Goal: Information Seeking & Learning: Learn about a topic

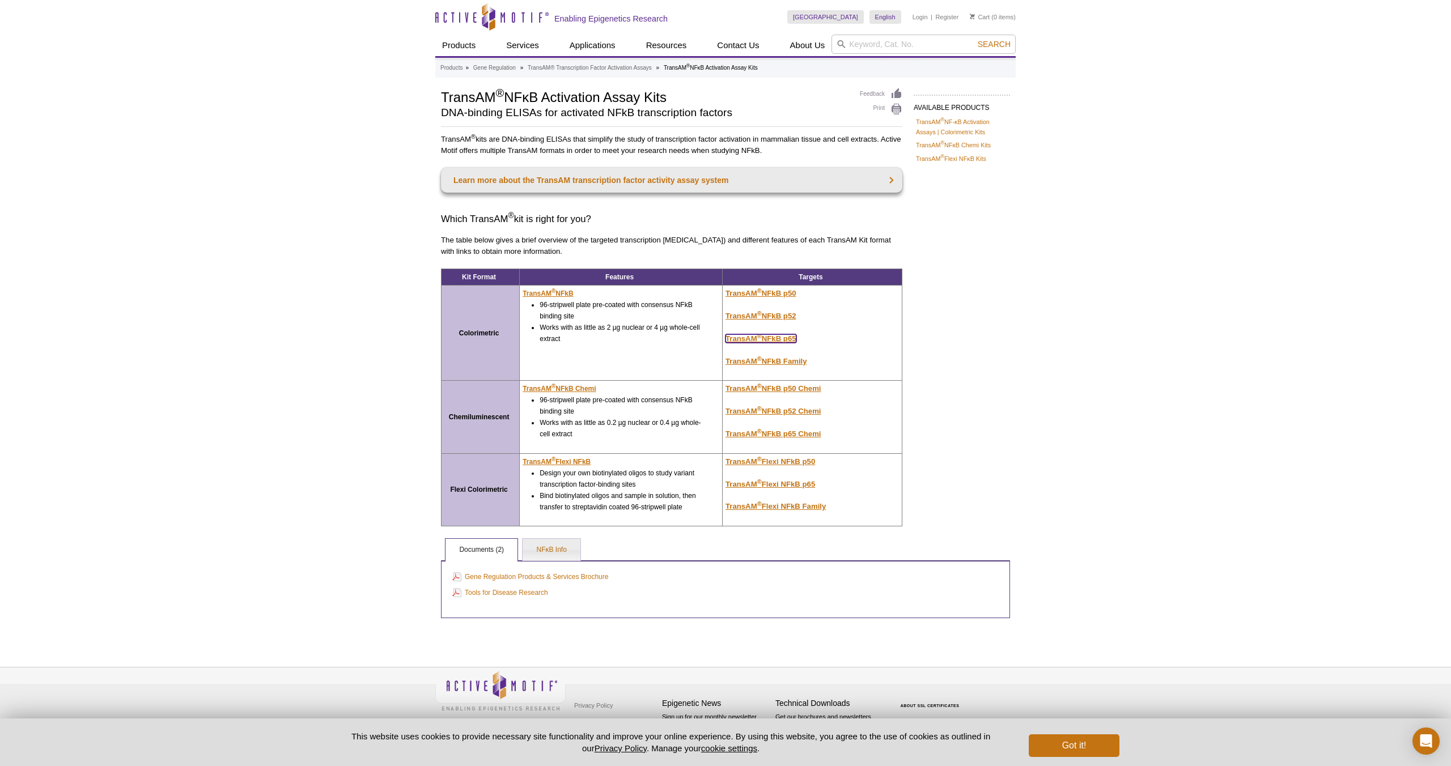
click at [771, 338] on u "TransAM ® NFkB p65" at bounding box center [760, 338] width 71 height 8
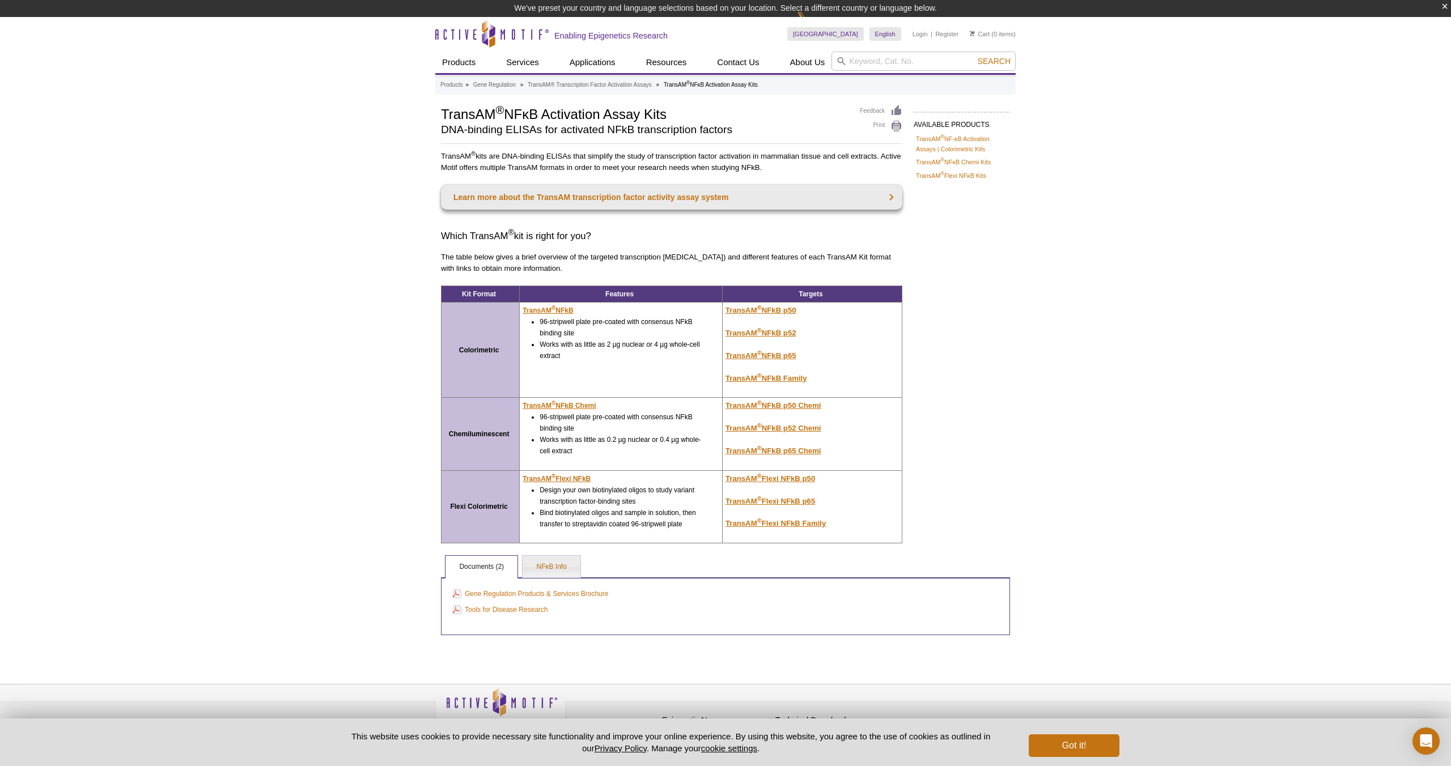
scroll to position [17, 0]
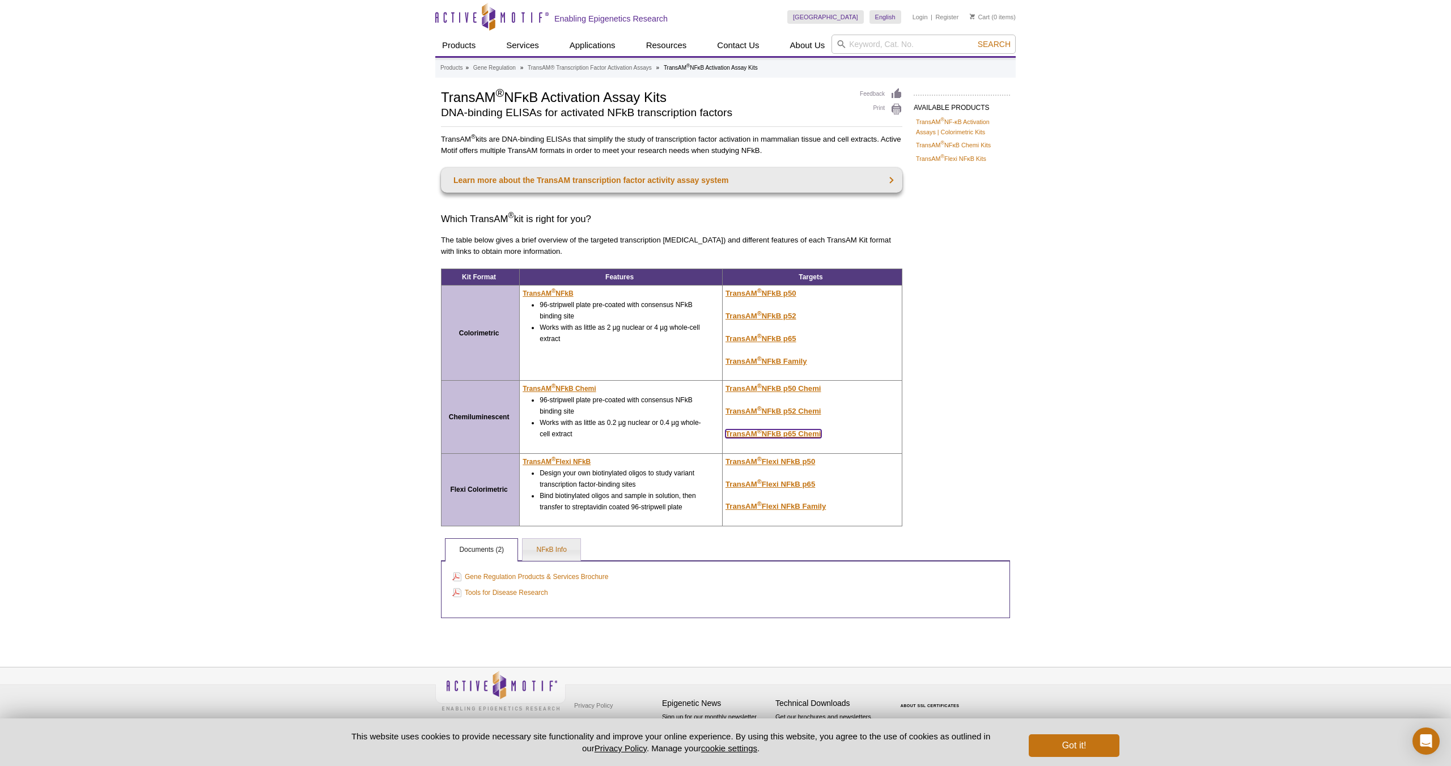
click at [784, 431] on u "TransAM ® NFkB p65 Chemi" at bounding box center [773, 434] width 96 height 8
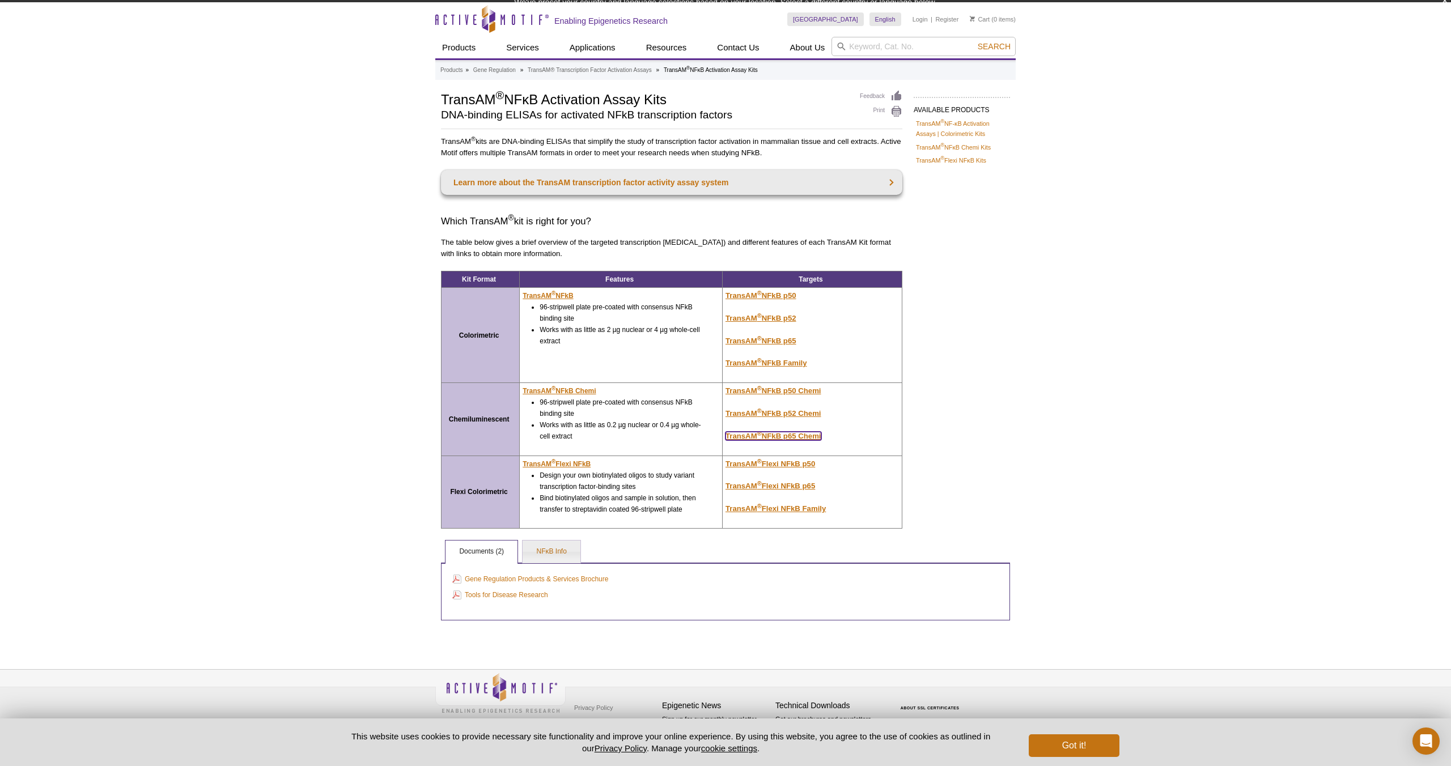
scroll to position [0, 0]
